Goal: Information Seeking & Learning: Learn about a topic

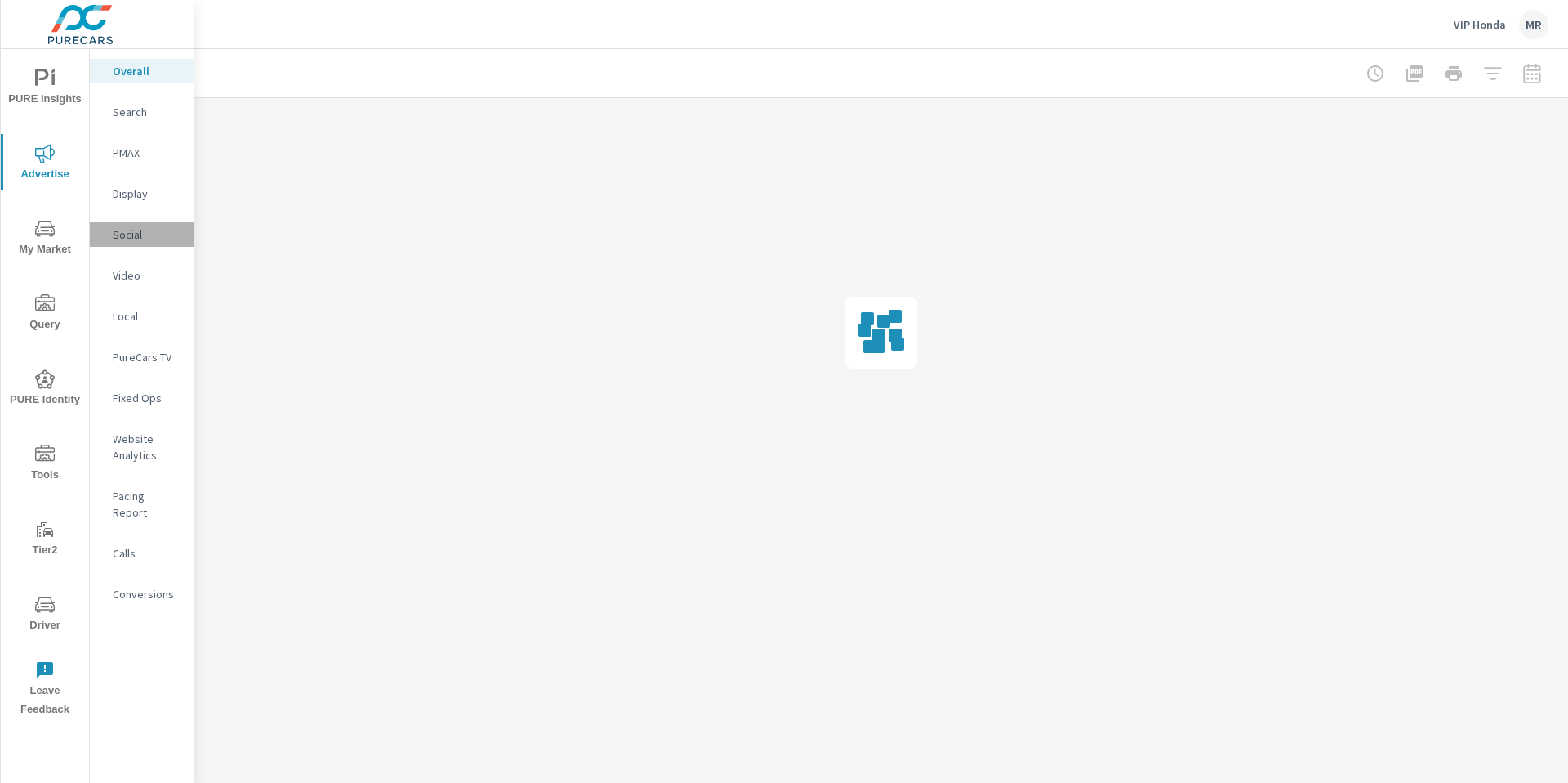
click at [135, 233] on p "Social" at bounding box center [146, 234] width 68 height 16
click at [138, 227] on p "Social" at bounding box center [146, 234] width 68 height 16
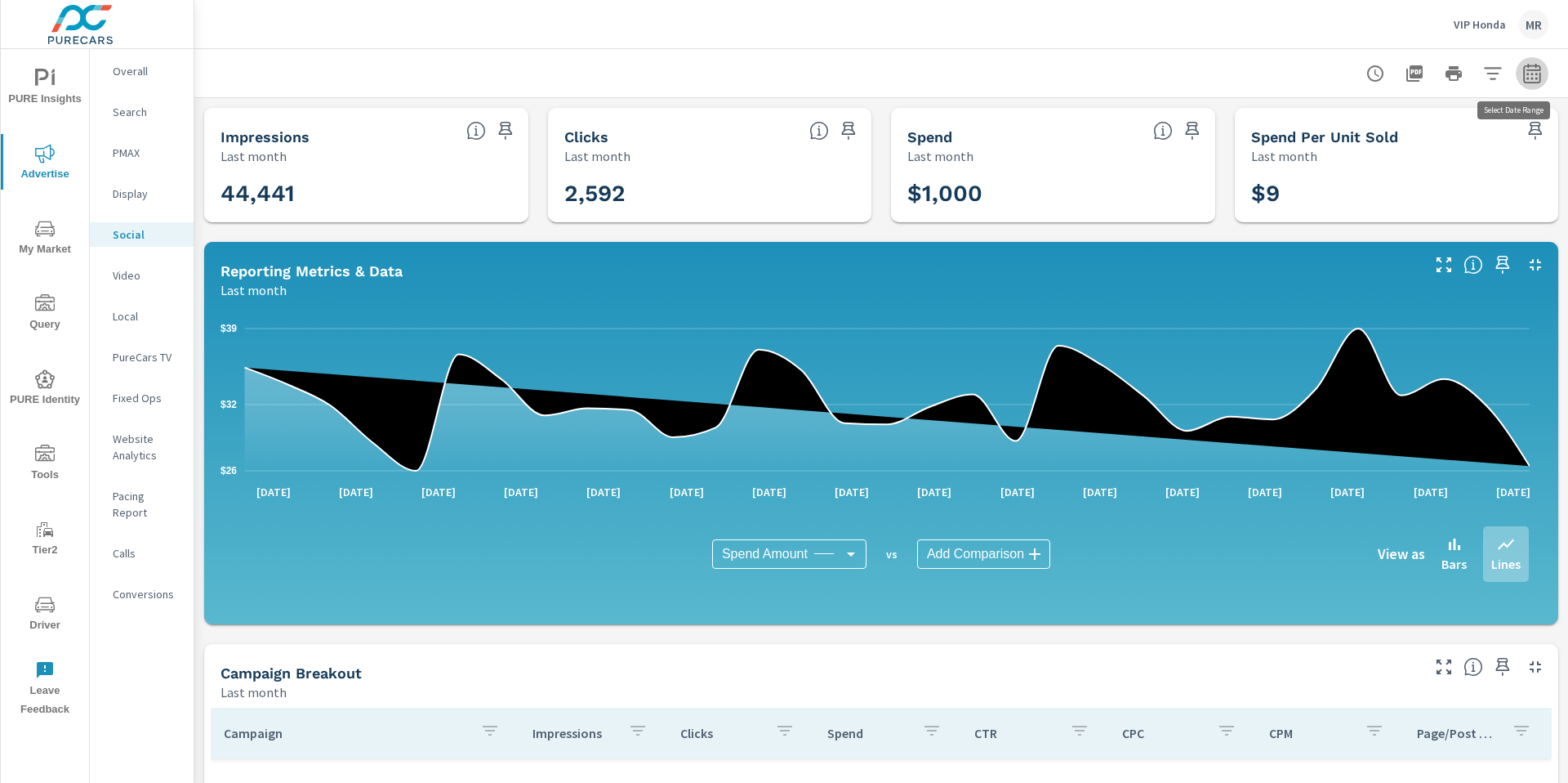
click at [1522, 74] on icon "button" at bounding box center [1532, 73] width 19 height 19
select select "Last month"
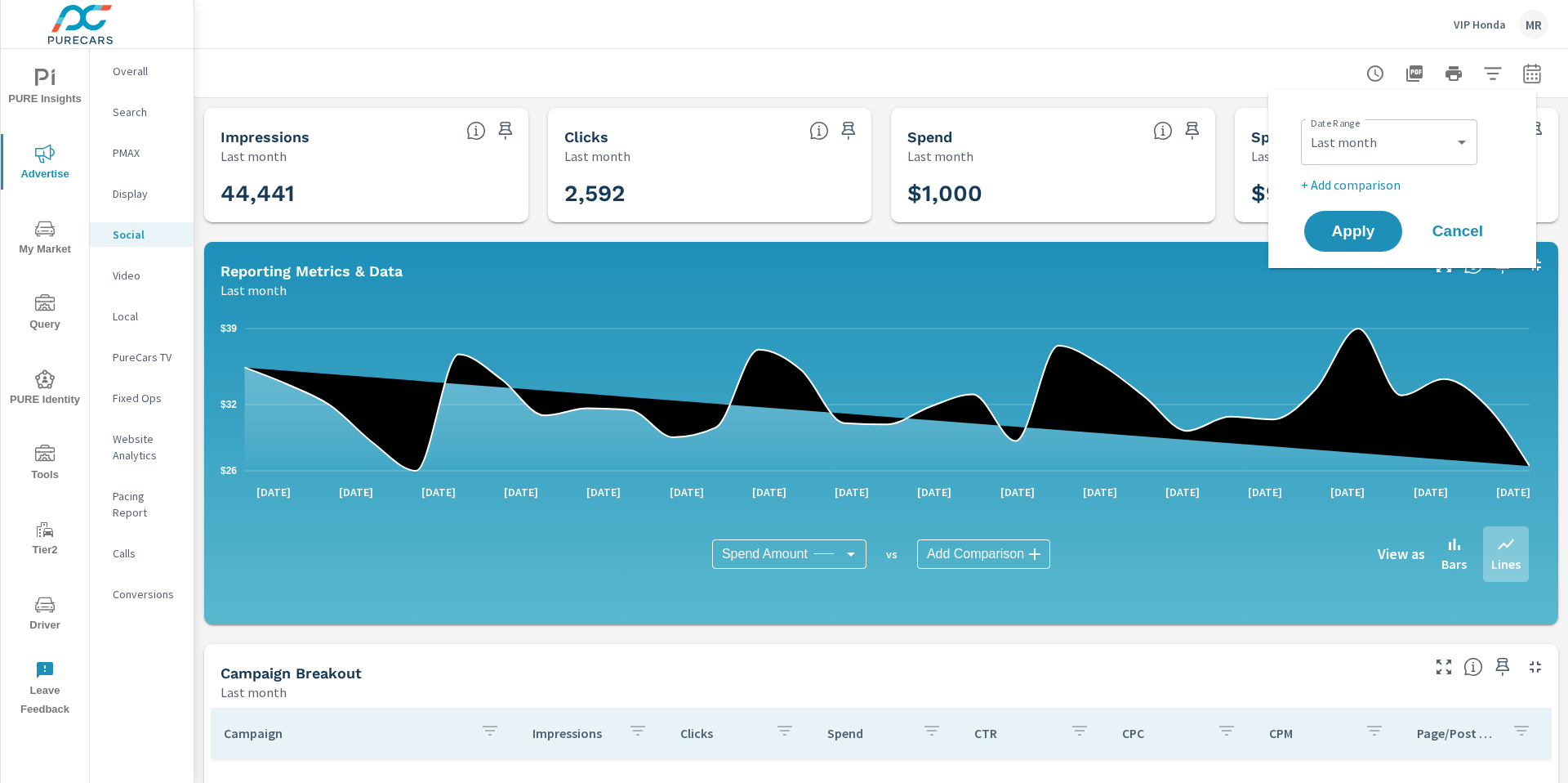
click at [1522, 74] on icon "button" at bounding box center [1532, 73] width 19 height 19
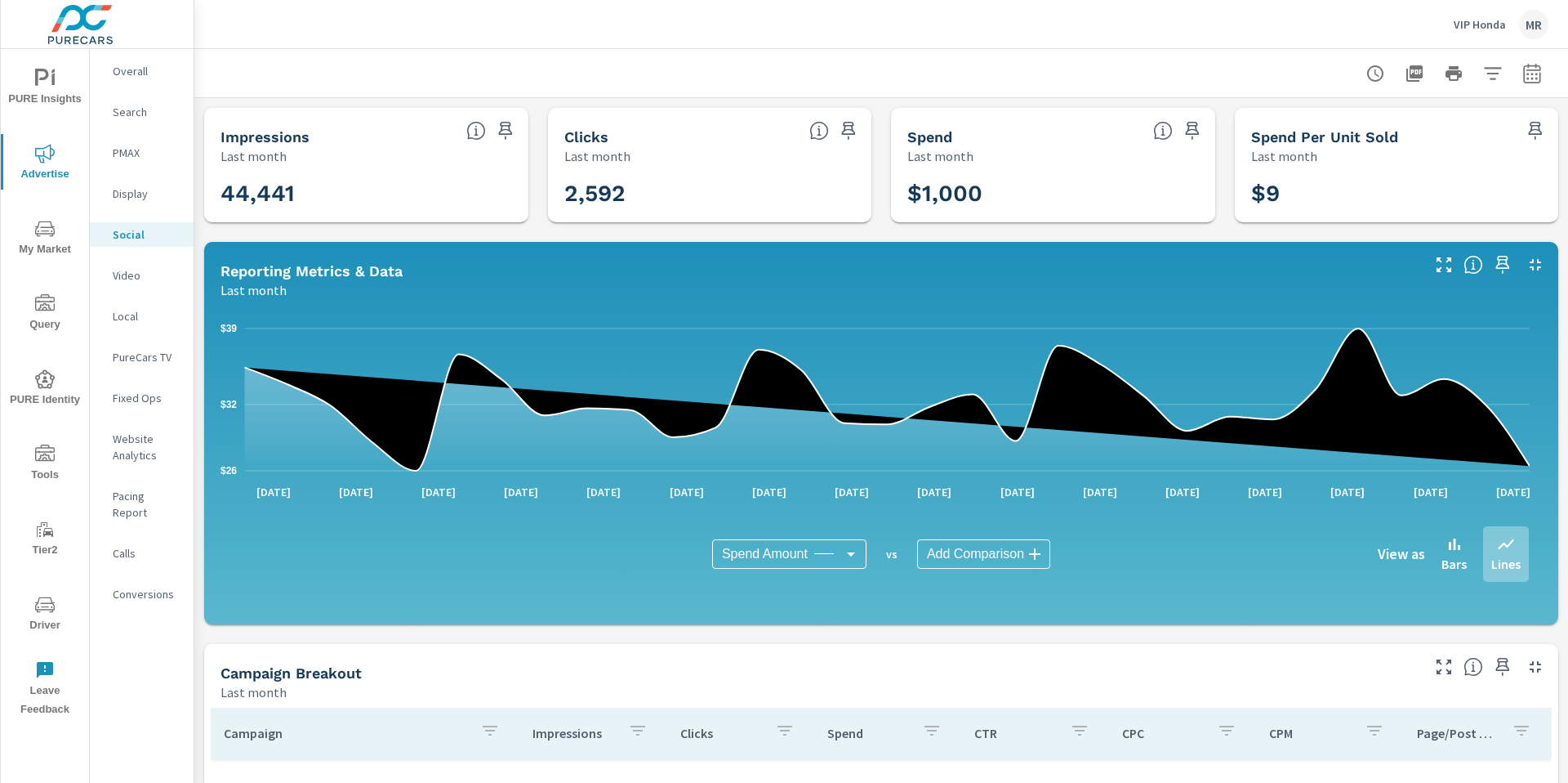
click at [126, 112] on p "Search" at bounding box center [146, 111] width 68 height 16
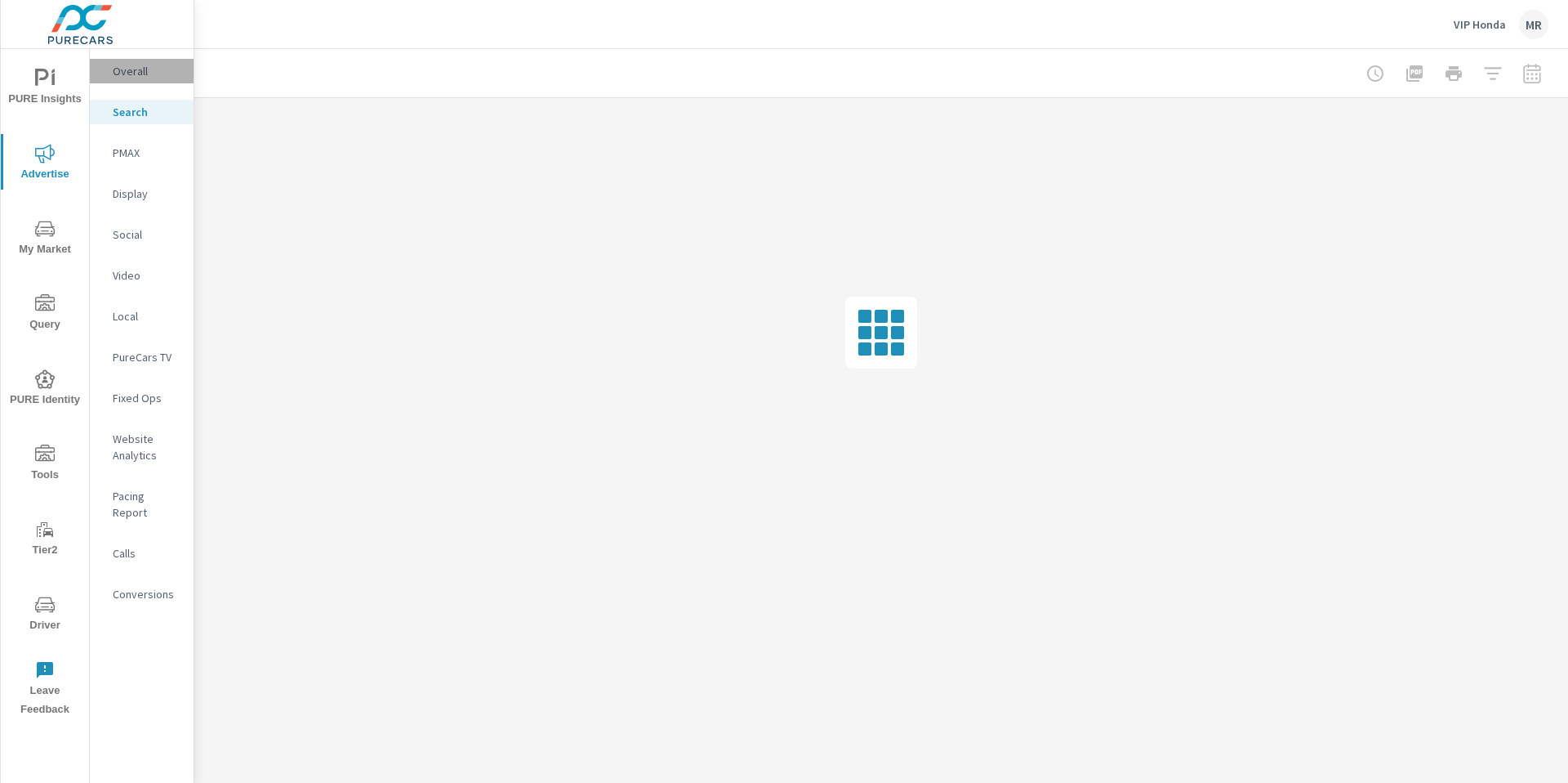
click at [129, 69] on p "Overall" at bounding box center [146, 71] width 68 height 16
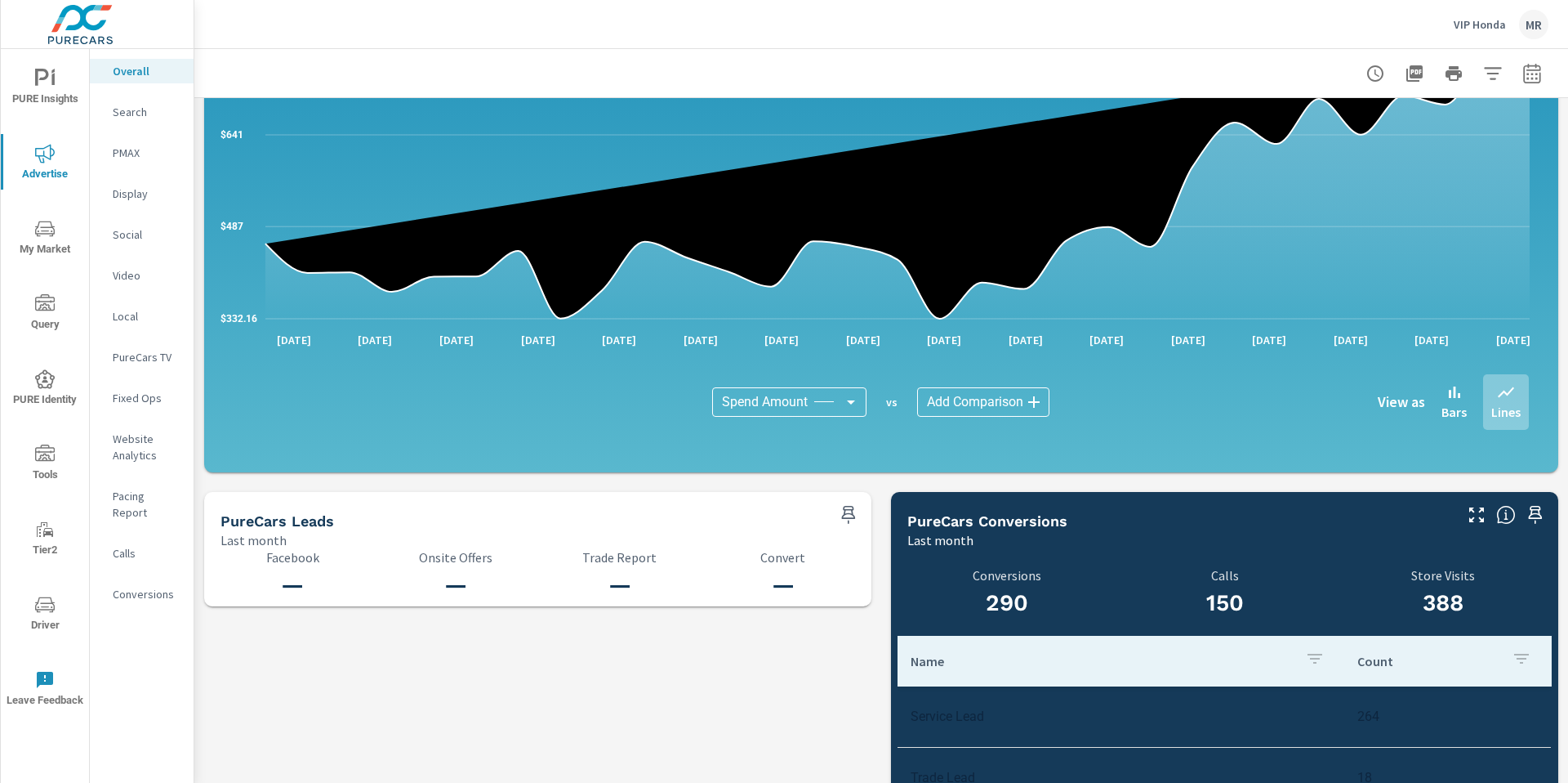
scroll to position [1593, 0]
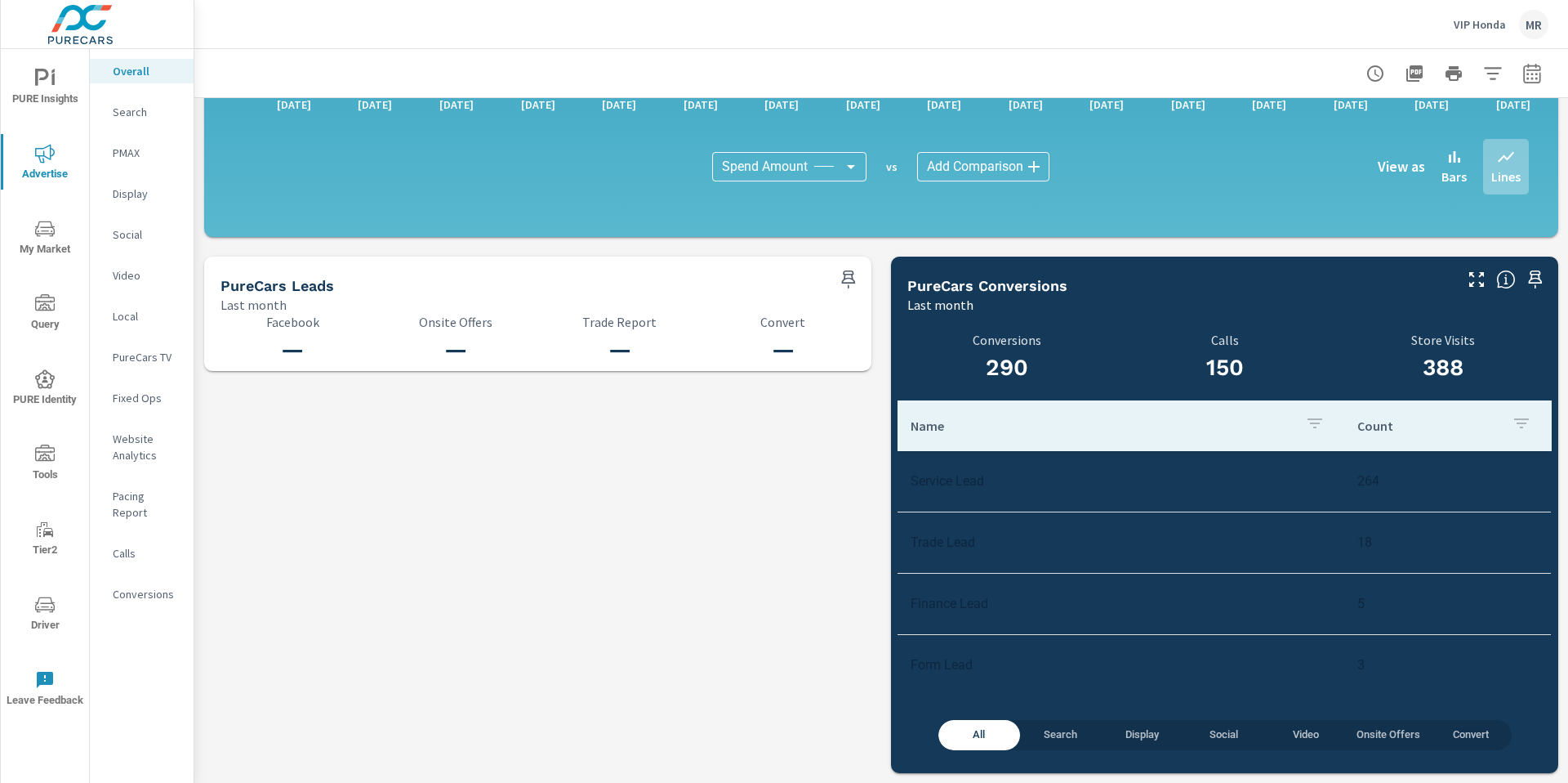
click at [144, 120] on div "Search" at bounding box center [142, 112] width 104 height 25
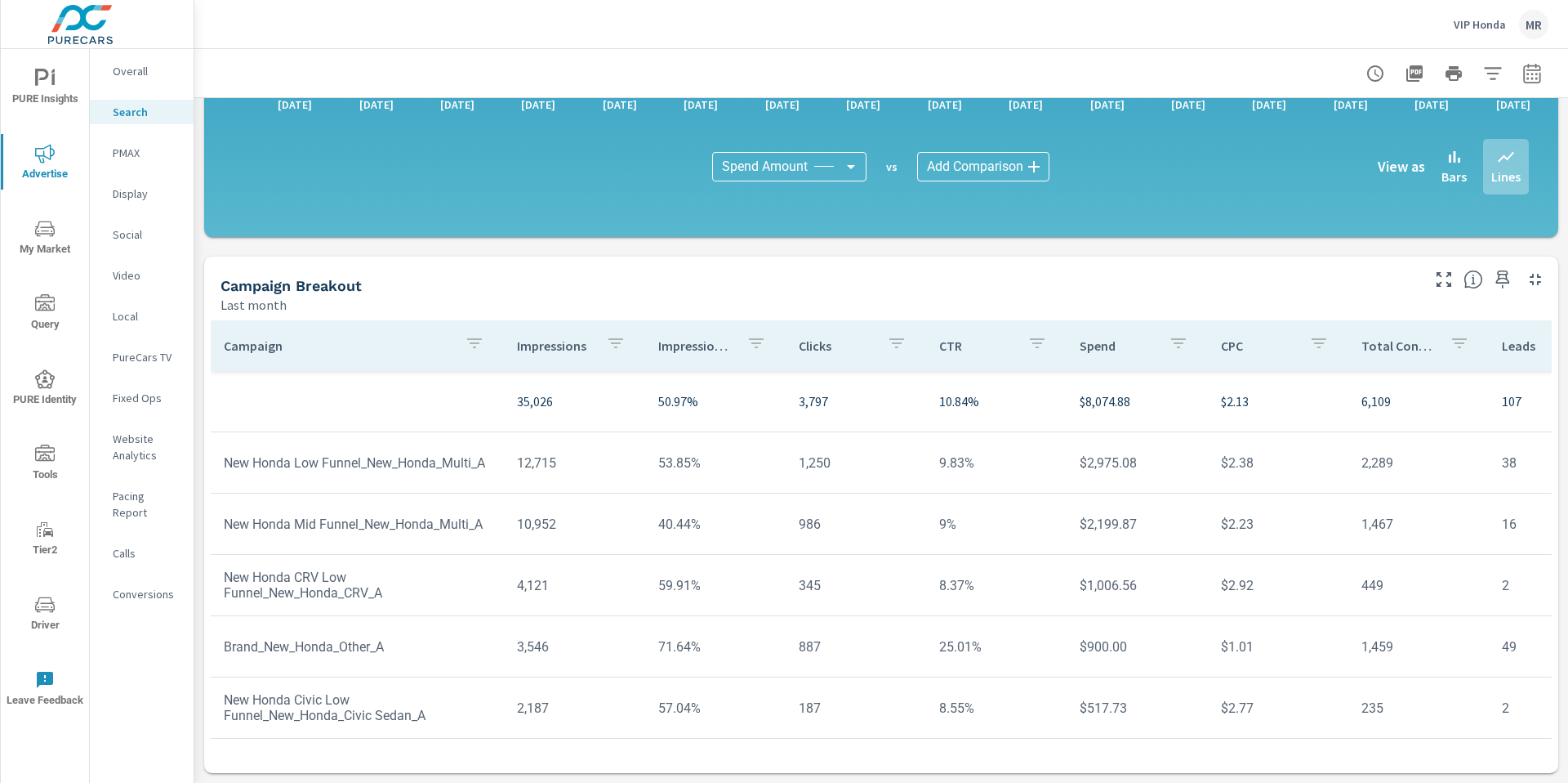
scroll to position [3, 0]
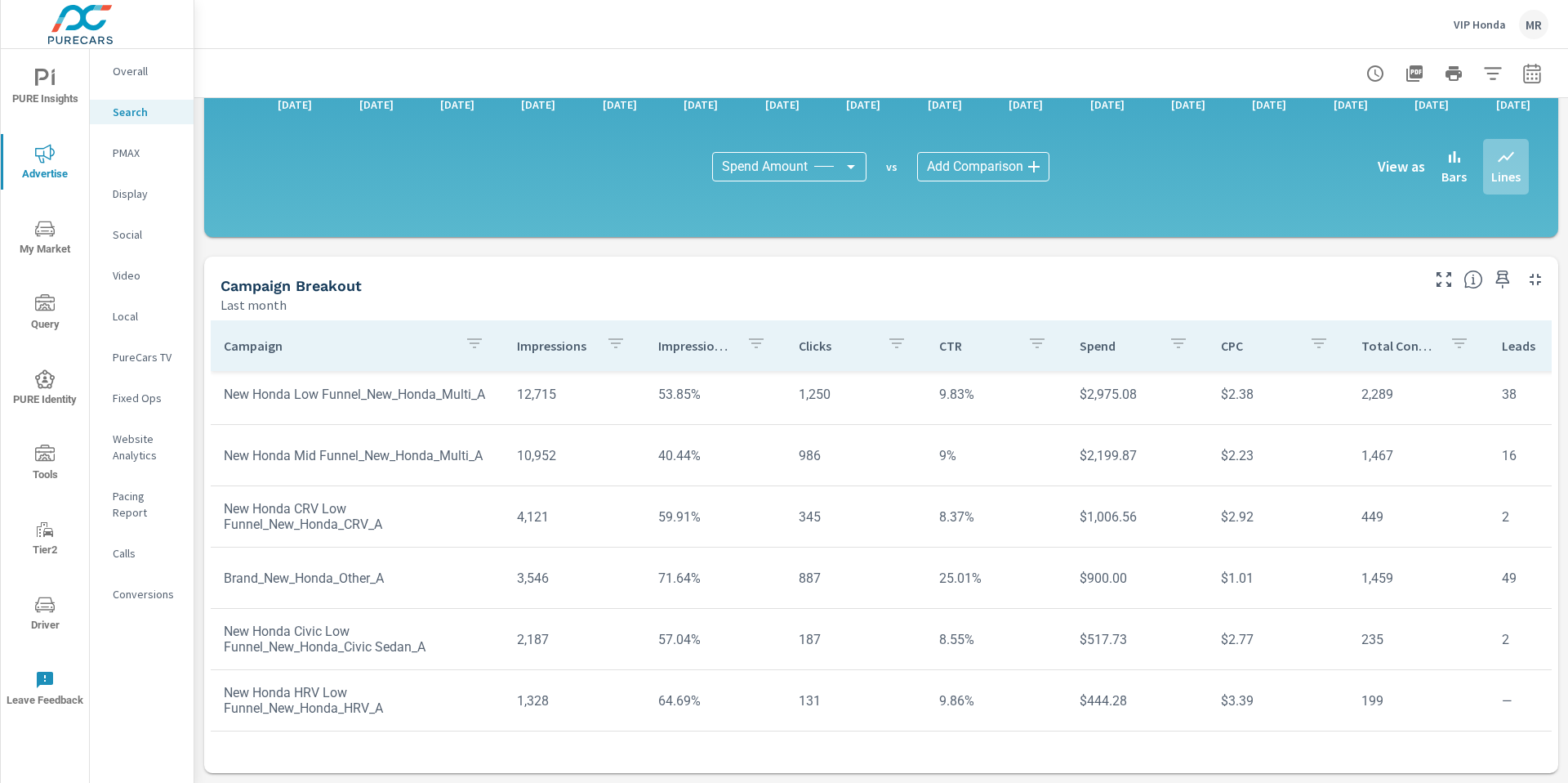
scroll to position [131, 0]
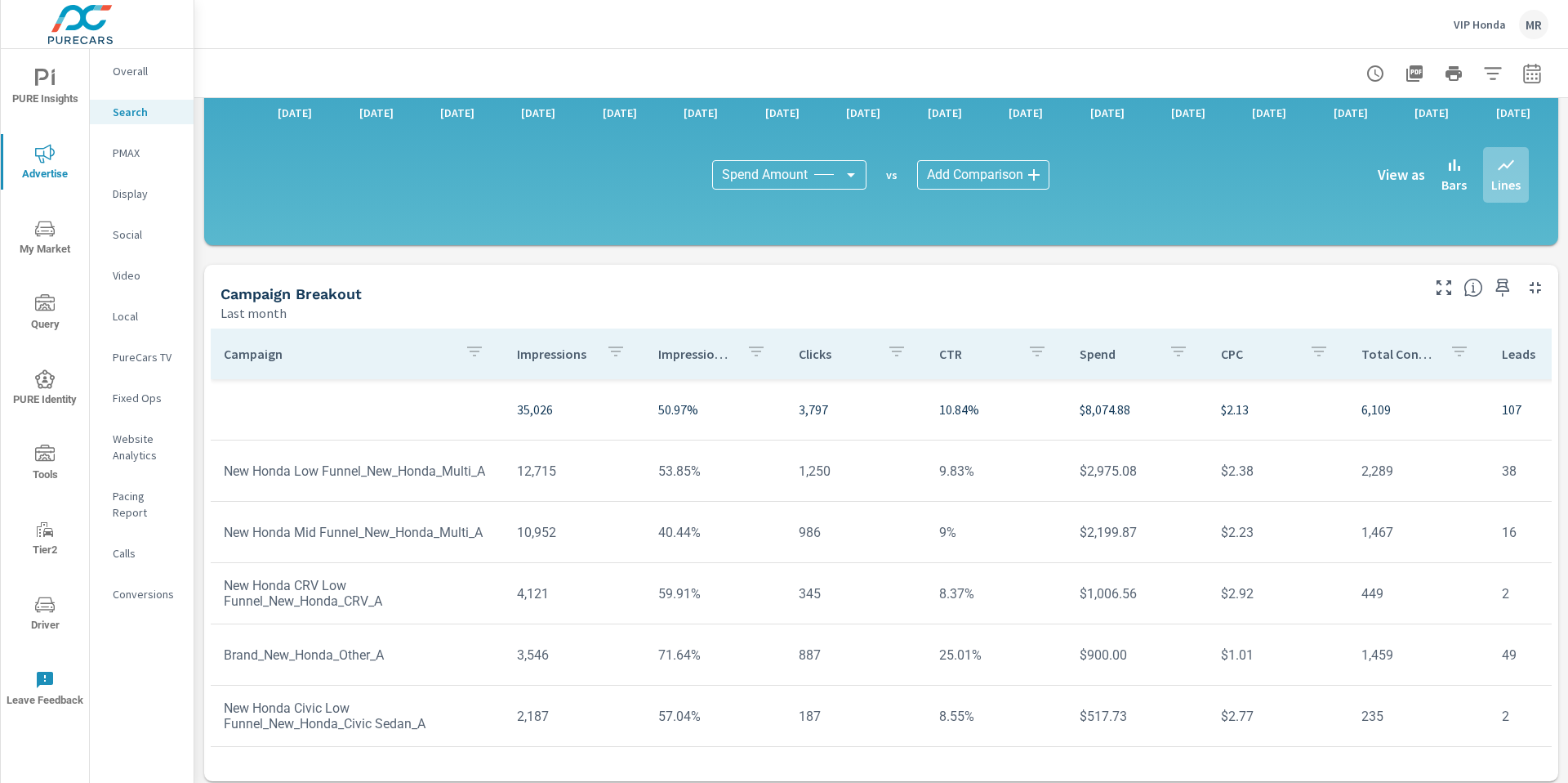
scroll to position [1057, 0]
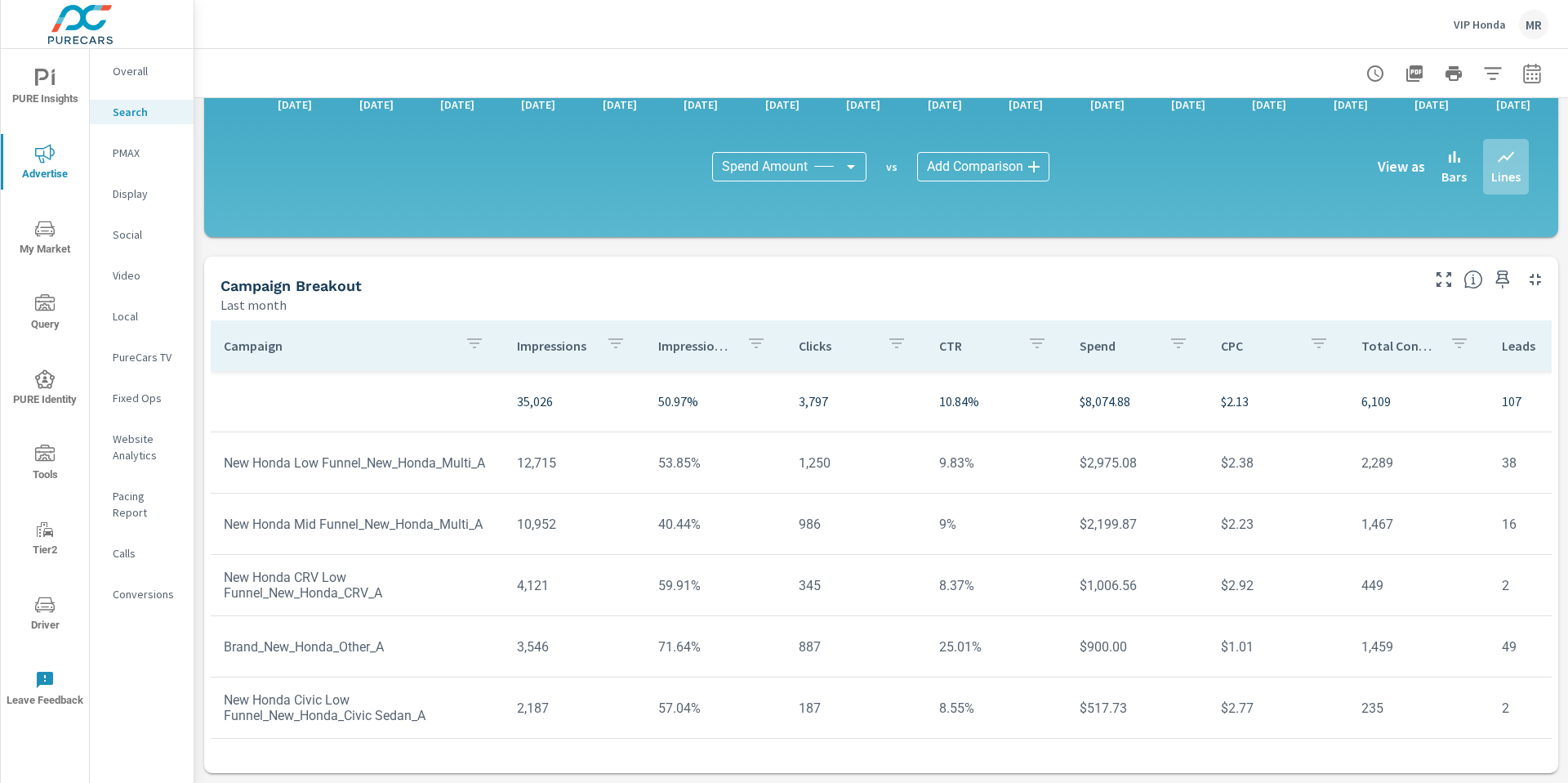
click at [169, 149] on p "PMAX" at bounding box center [146, 153] width 68 height 16
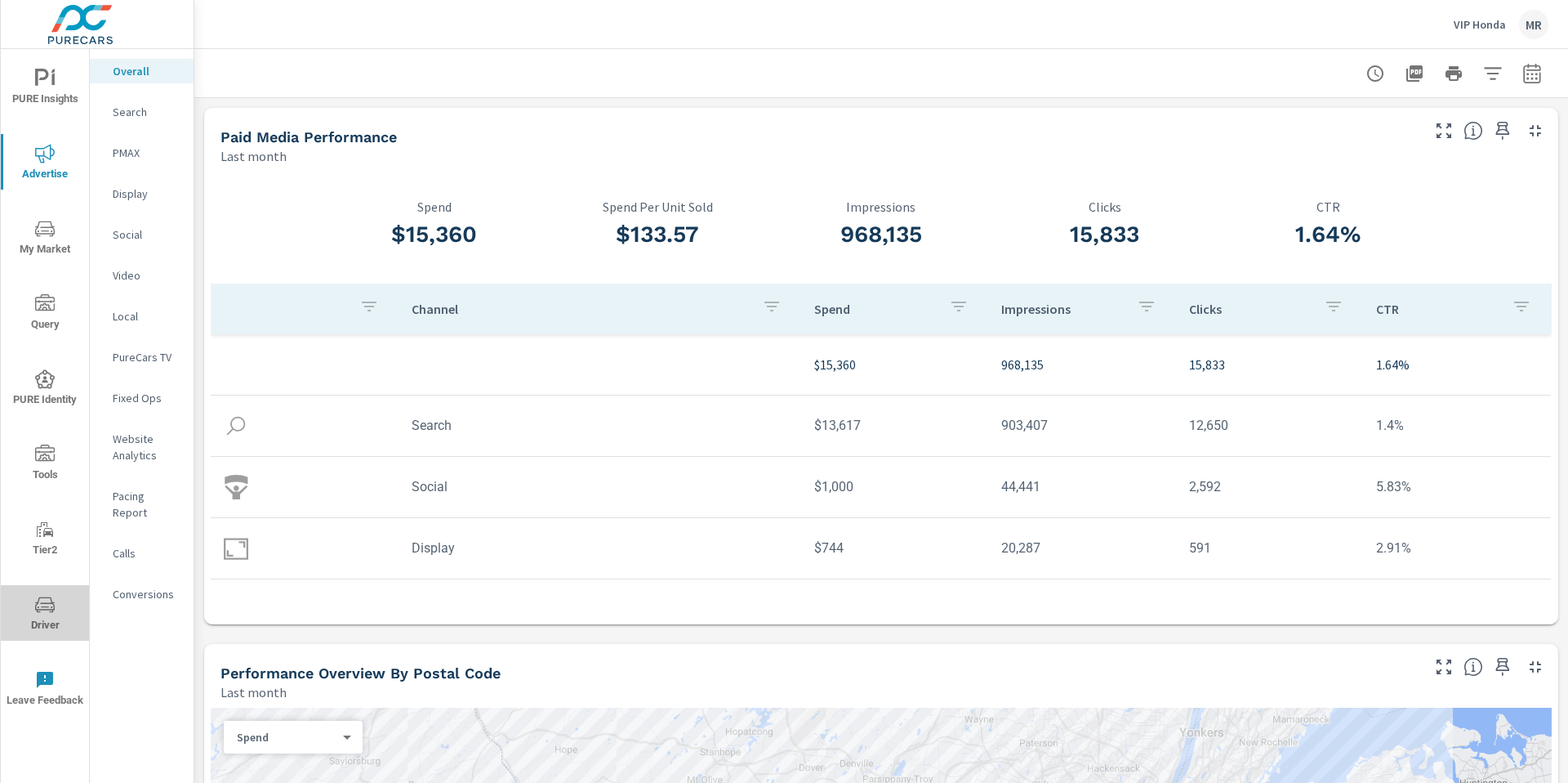
click at [58, 618] on span "Driver" at bounding box center [45, 615] width 79 height 40
click at [52, 610] on icon "nav menu" at bounding box center [45, 604] width 19 height 15
